Goal: Task Accomplishment & Management: Use online tool/utility

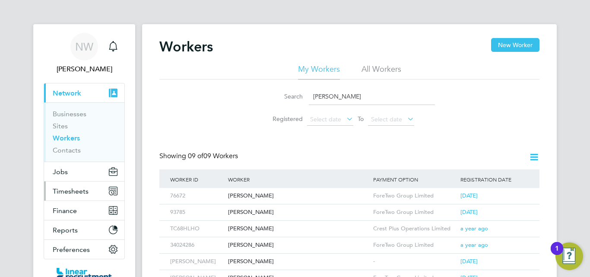
click at [76, 192] on span "Timesheets" at bounding box center [71, 191] width 36 height 8
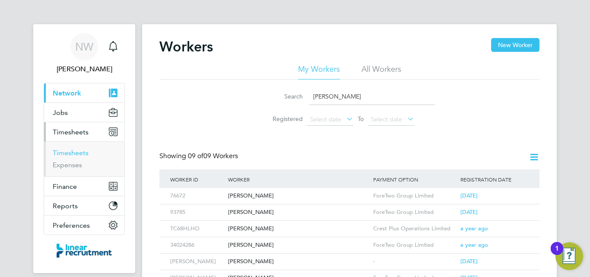
click at [82, 153] on link "Timesheets" at bounding box center [71, 153] width 36 height 8
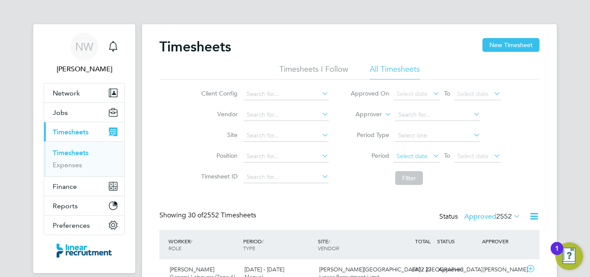
click at [414, 154] on span "Select date" at bounding box center [412, 156] width 31 height 8
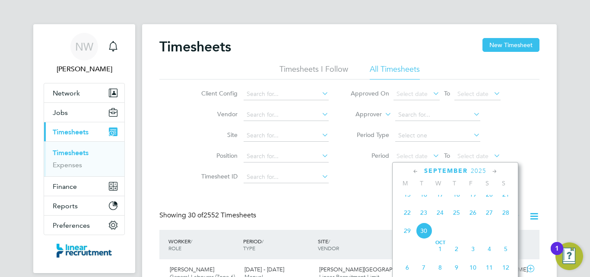
click at [408, 220] on span "22" at bounding box center [407, 212] width 16 height 16
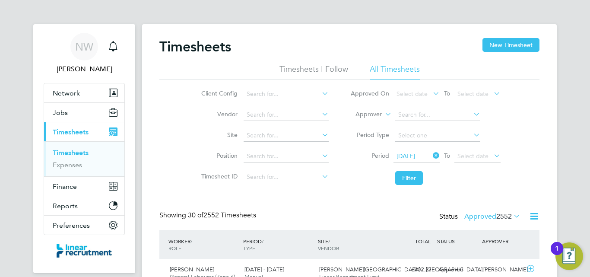
click at [492, 155] on icon at bounding box center [492, 156] width 0 height 12
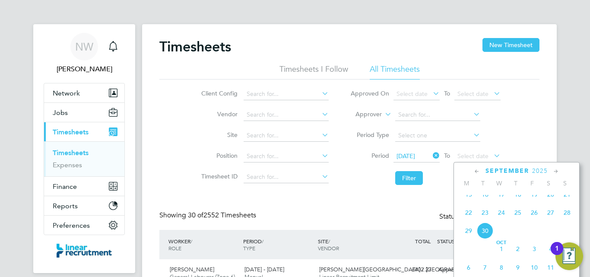
click at [569, 220] on span "28" at bounding box center [567, 212] width 16 height 16
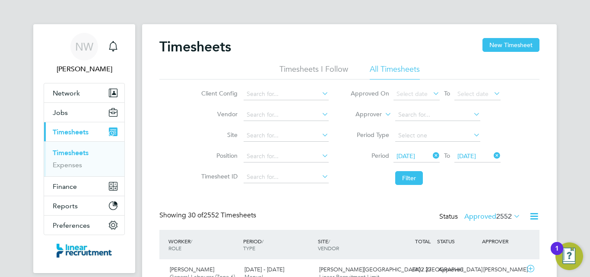
click at [469, 186] on li "Filter" at bounding box center [426, 178] width 172 height 22
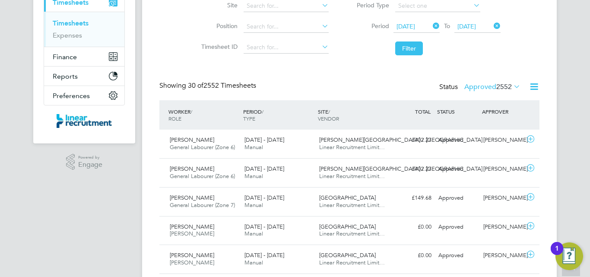
click at [512, 86] on icon at bounding box center [512, 86] width 0 height 12
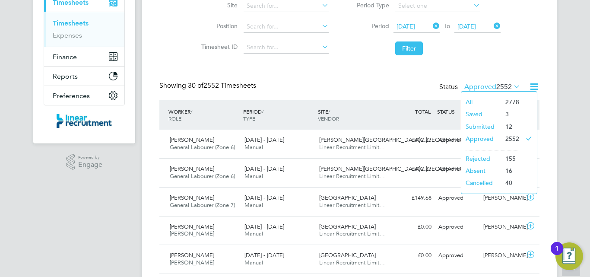
click at [493, 140] on li "Approved" at bounding box center [482, 139] width 40 height 12
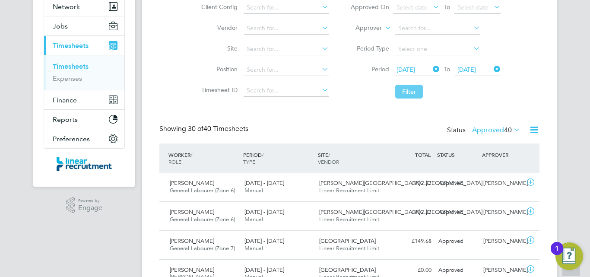
click at [414, 94] on button "Filter" at bounding box center [409, 92] width 28 height 14
click at [537, 130] on icon at bounding box center [534, 129] width 11 height 11
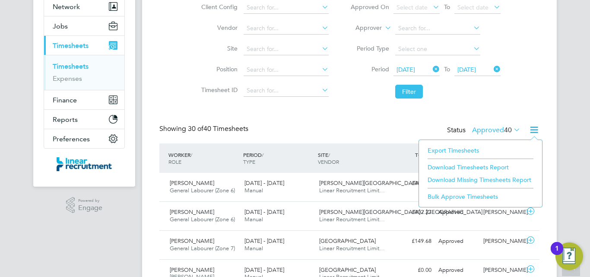
click at [452, 167] on li "Download Timesheets Report" at bounding box center [481, 167] width 115 height 12
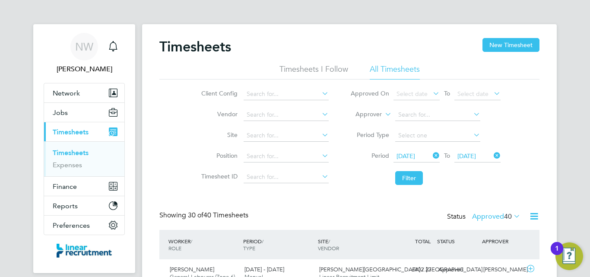
click at [70, 151] on link "Timesheets" at bounding box center [71, 153] width 36 height 8
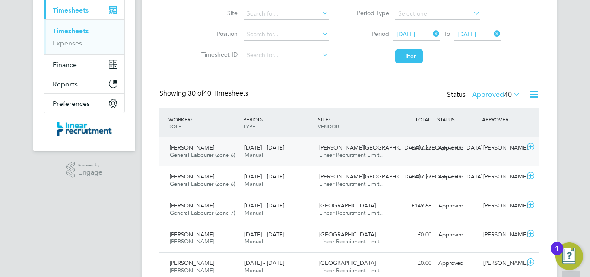
scroll to position [130, 0]
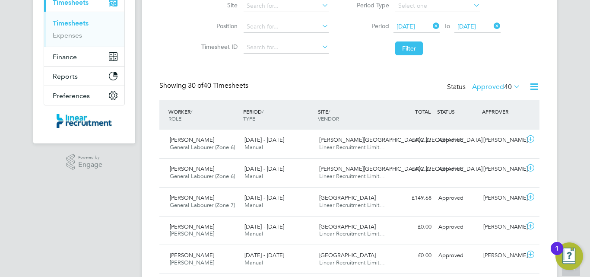
click at [512, 87] on icon at bounding box center [512, 86] width 0 height 12
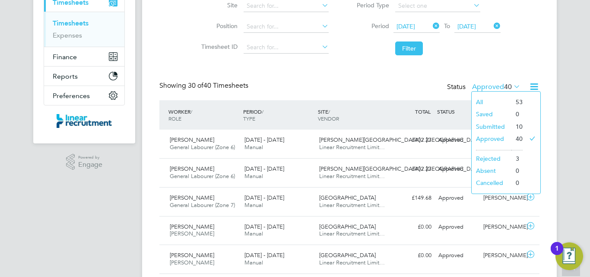
click at [503, 124] on li "Submitted" at bounding box center [492, 127] width 40 height 12
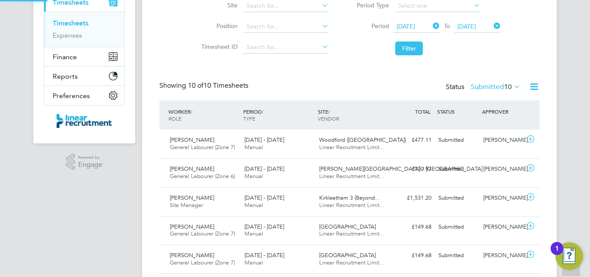
scroll to position [4, 4]
